Goal: Task Accomplishment & Management: Manage account settings

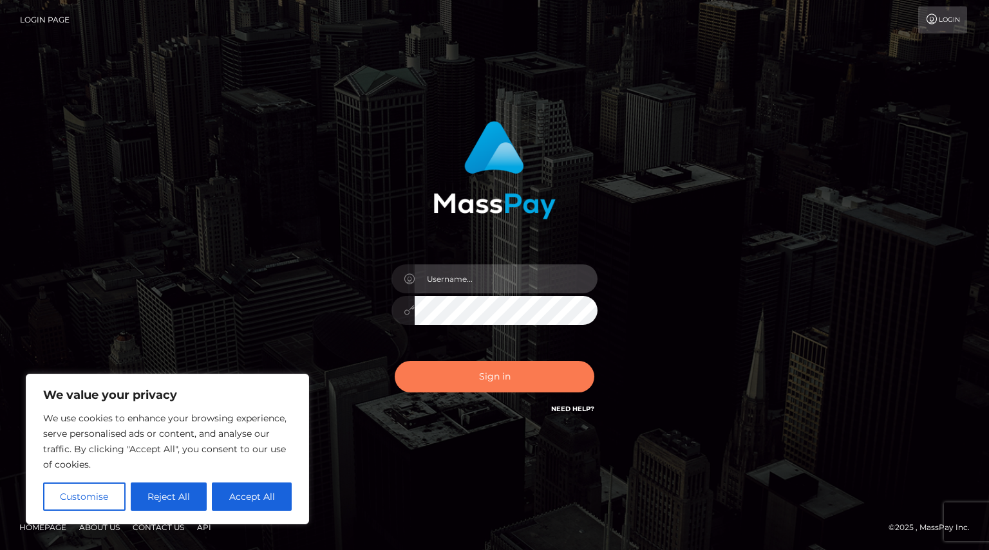
type input "Shany.Luminary"
click at [478, 374] on button "Sign in" at bounding box center [495, 377] width 200 height 32
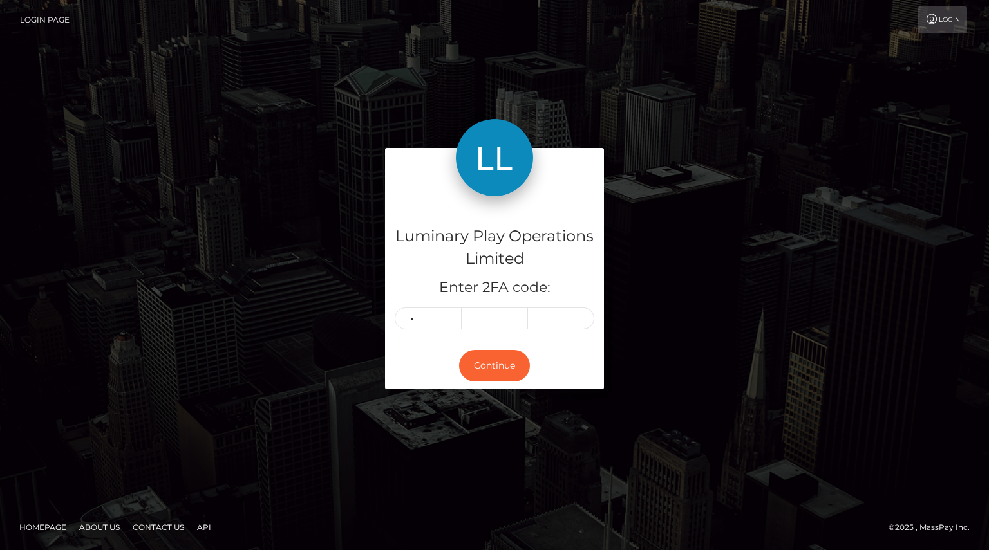
type input "0"
type input "4"
type input "5"
type input "0"
type input "2"
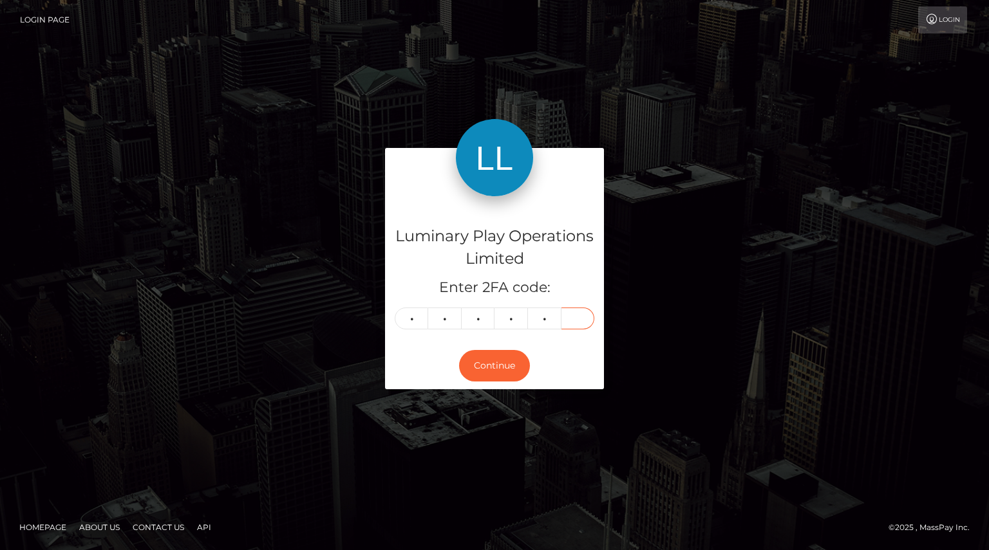
type input "0"
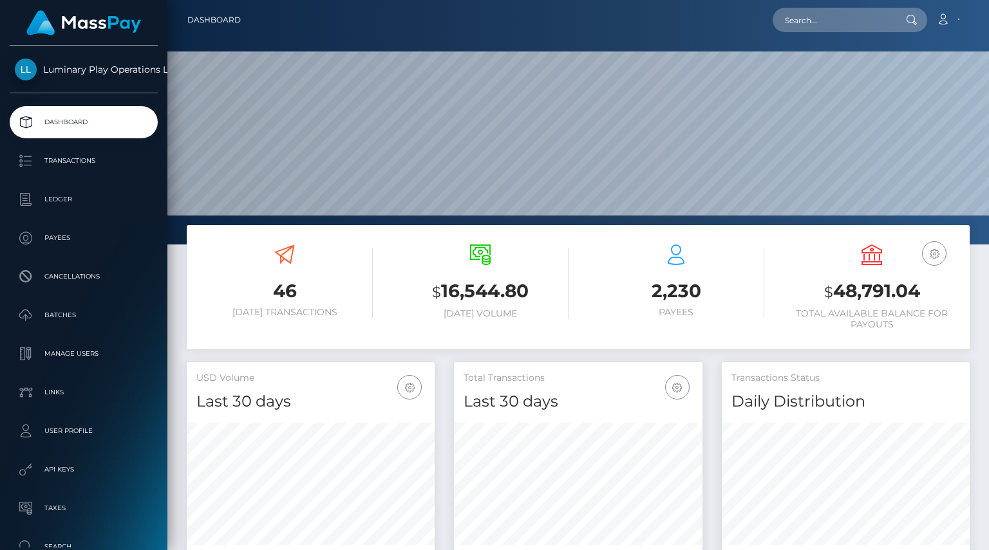
scroll to position [228, 248]
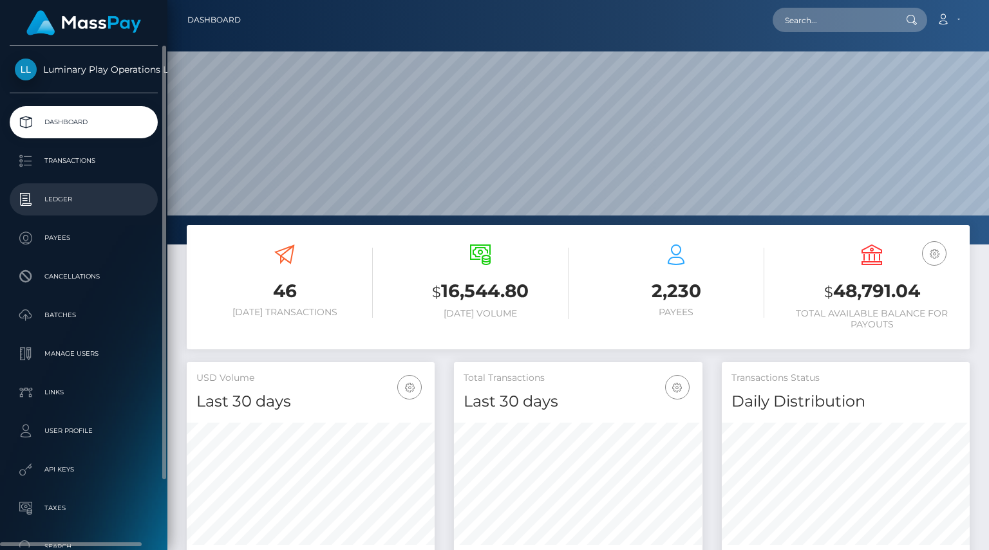
click at [72, 200] on p "Ledger" at bounding box center [84, 199] width 138 height 19
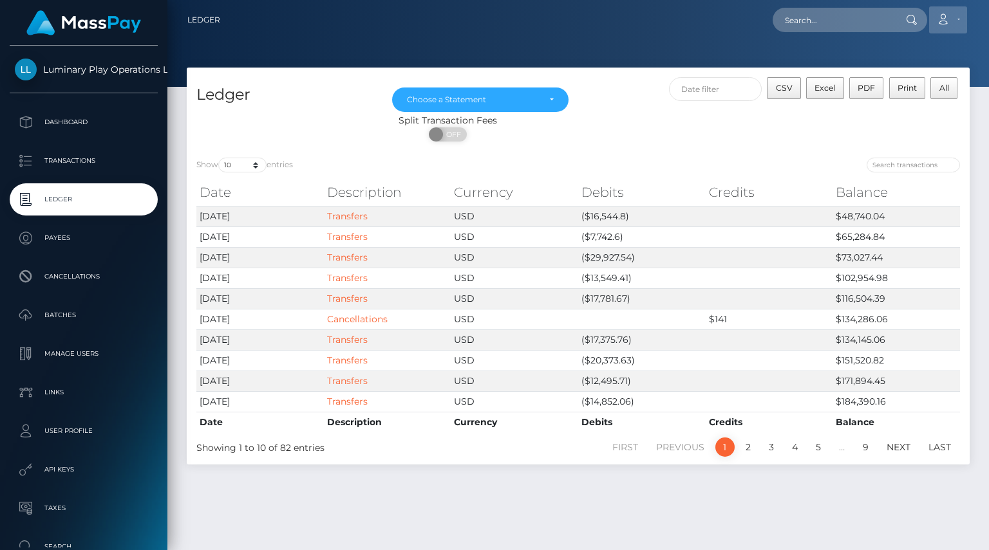
click at [939, 16] on icon at bounding box center [943, 19] width 14 height 10
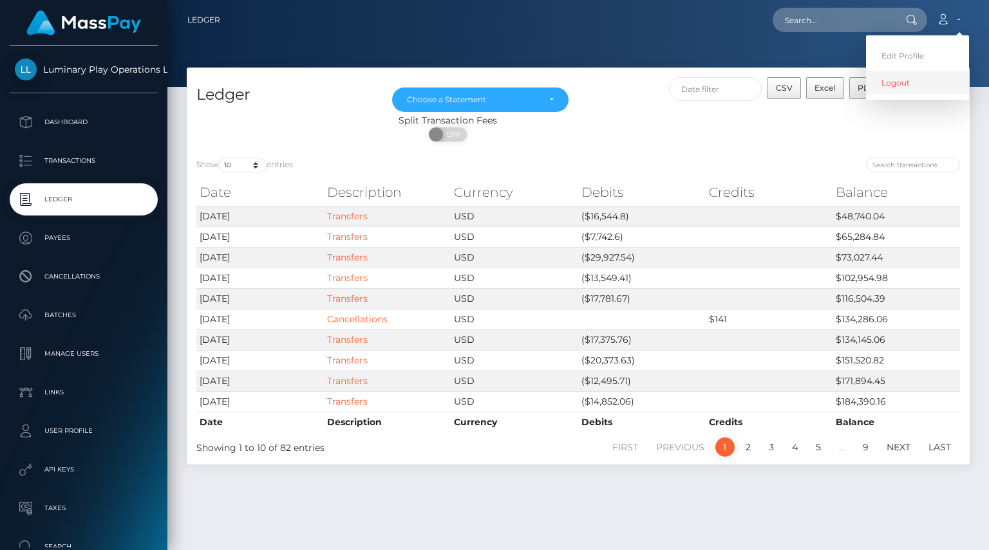
click at [908, 82] on link "Logout" at bounding box center [917, 83] width 103 height 24
